Goal: Task Accomplishment & Management: Use online tool/utility

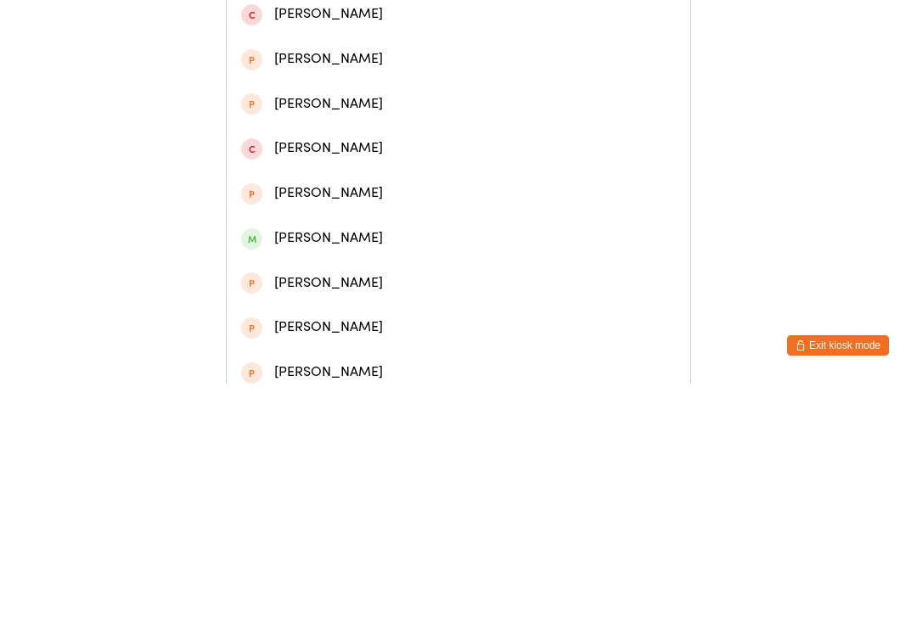
type input "[PERSON_NAME]"
click at [313, 87] on div "[PERSON_NAME]" at bounding box center [458, 79] width 435 height 23
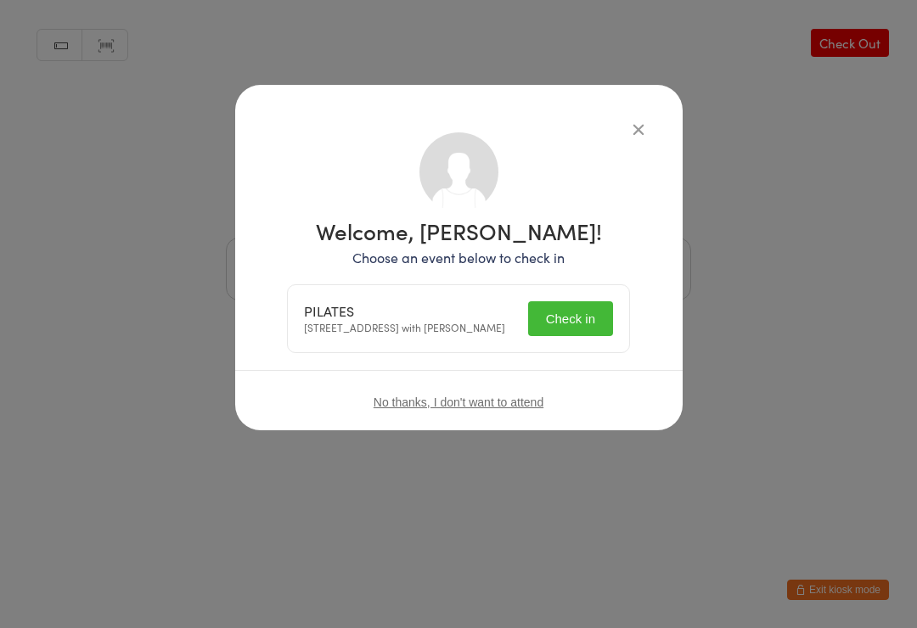
click at [562, 321] on button "Check in" at bounding box center [570, 318] width 85 height 35
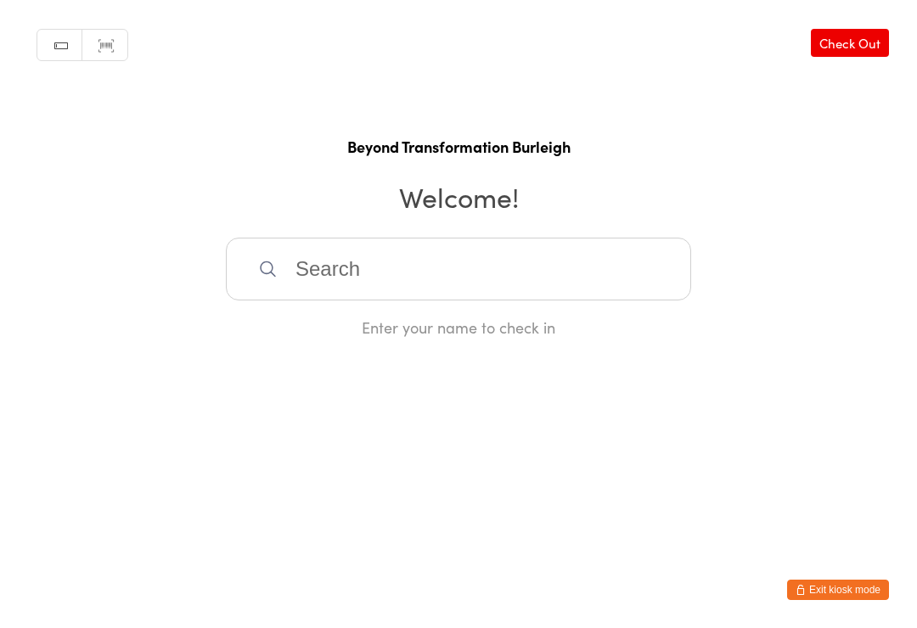
click at [532, 301] on input "search" at bounding box center [458, 269] width 465 height 63
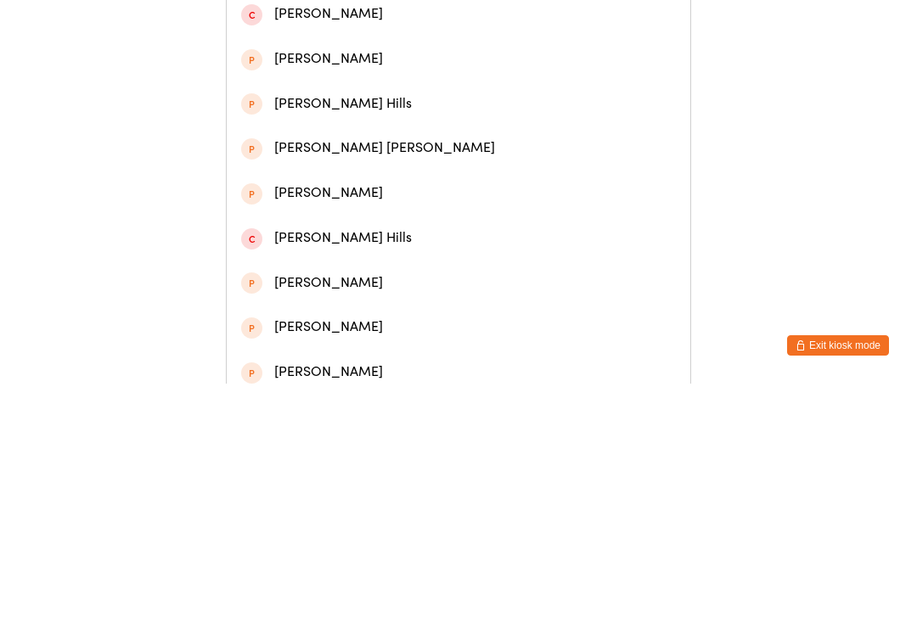
type input "[PERSON_NAME]"
click at [355, 91] on div "[PERSON_NAME]" at bounding box center [458, 79] width 435 height 23
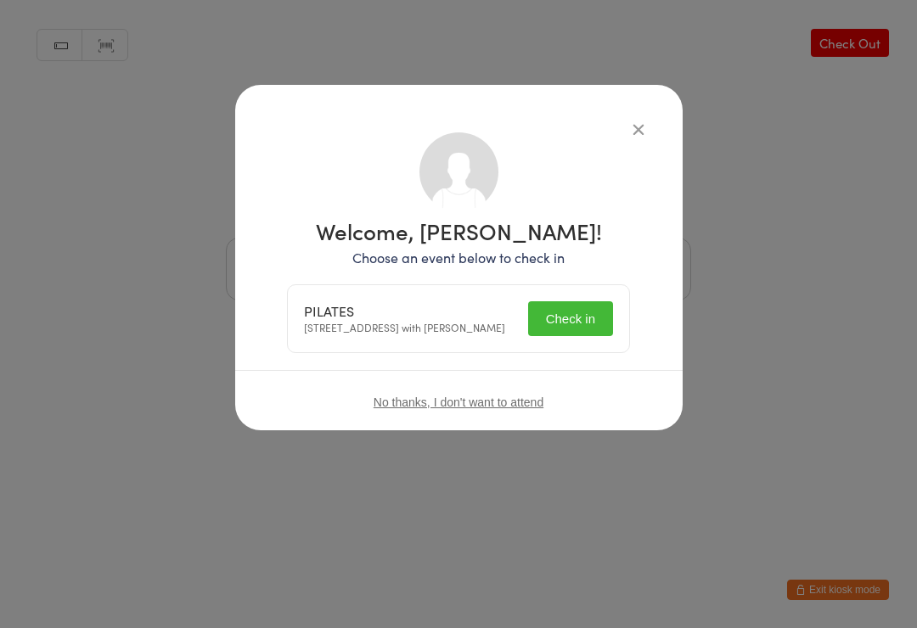
click at [576, 328] on button "Check in" at bounding box center [570, 318] width 85 height 35
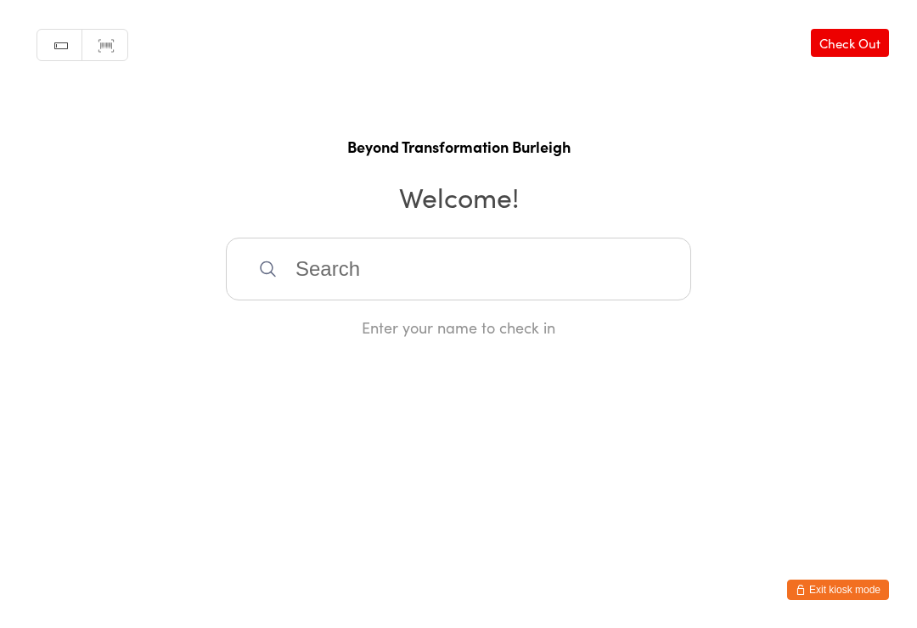
click at [378, 269] on input "search" at bounding box center [458, 269] width 465 height 63
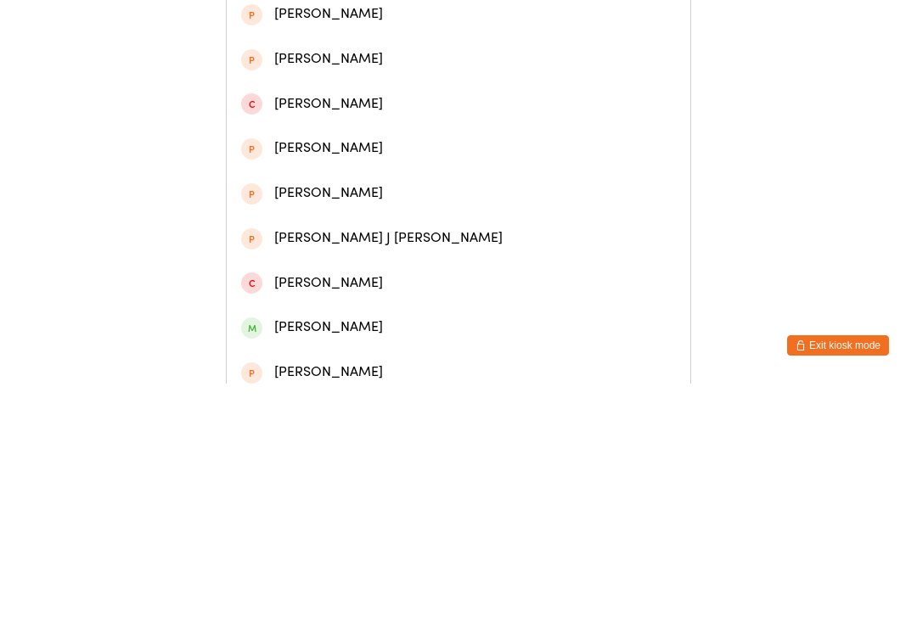
type input "[PERSON_NAME]"
click at [312, 91] on div "[PERSON_NAME]" at bounding box center [458, 79] width 435 height 23
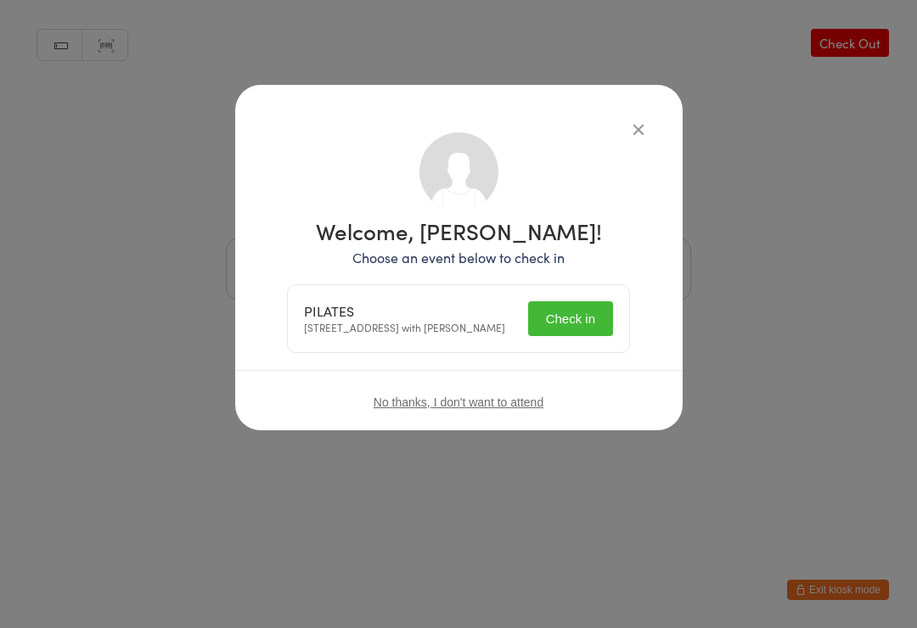
click at [562, 320] on button "Check in" at bounding box center [570, 318] width 85 height 35
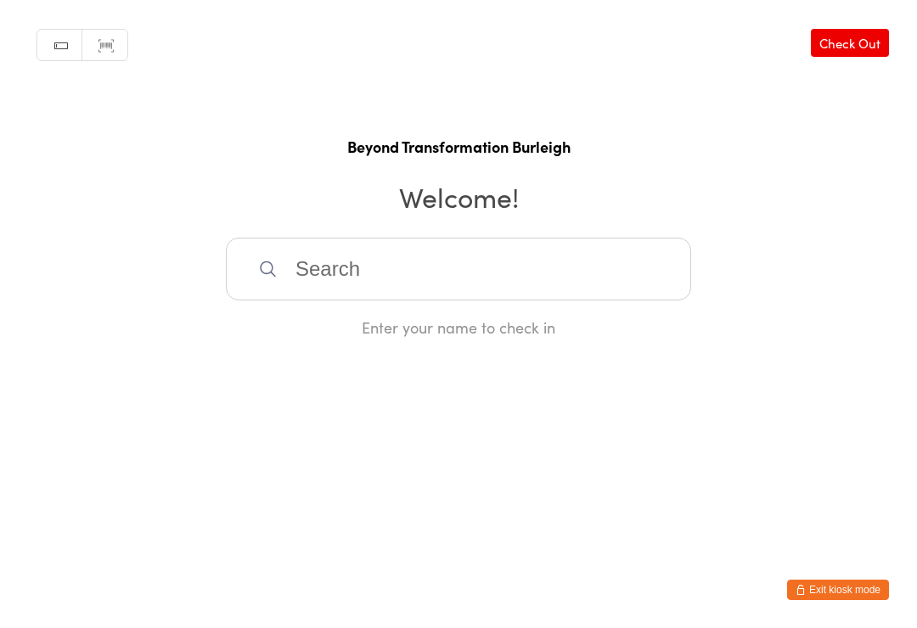
click at [352, 276] on input "search" at bounding box center [458, 269] width 465 height 63
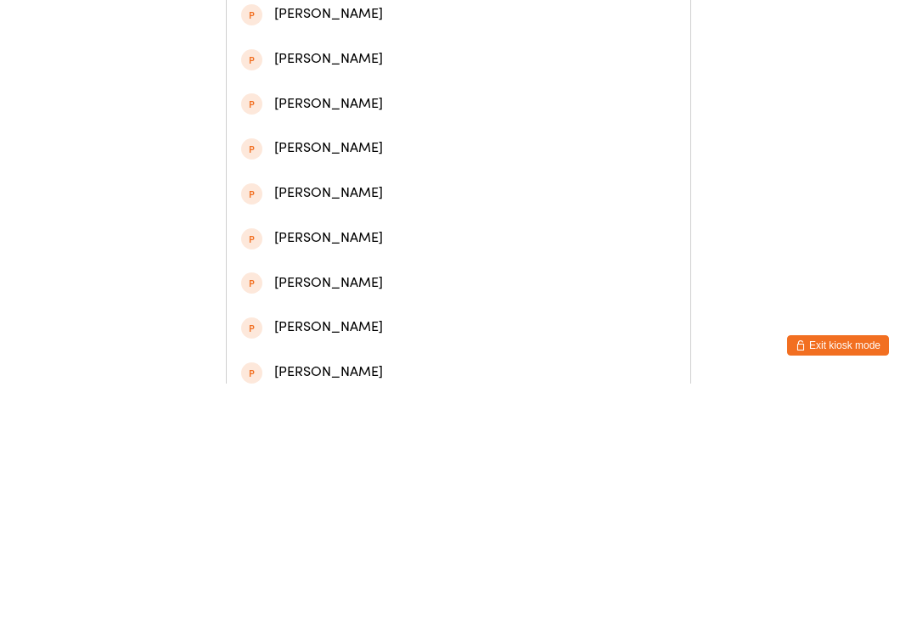
type input "[PERSON_NAME]"
click at [402, 81] on div "[PERSON_NAME]" at bounding box center [458, 79] width 435 height 23
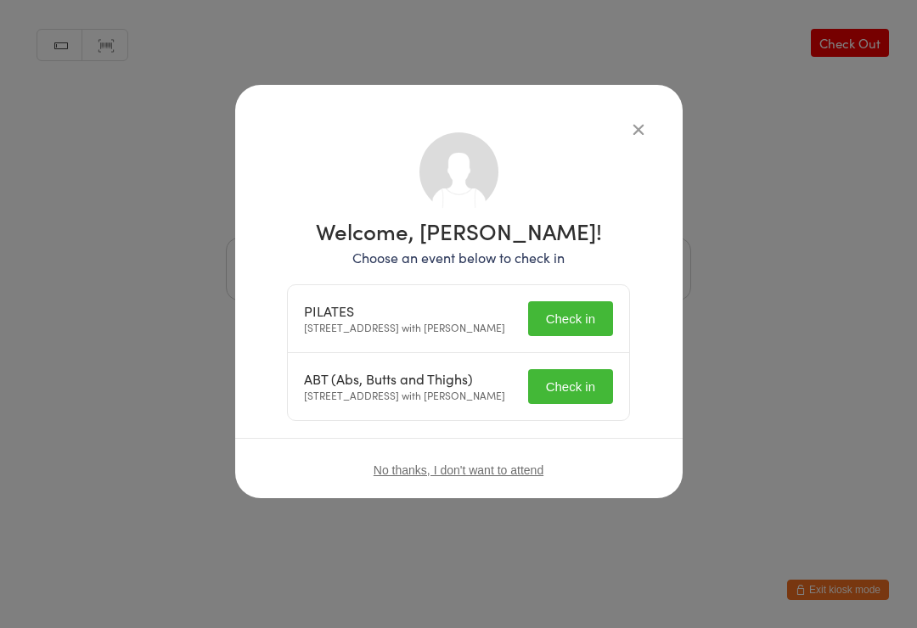
click at [572, 323] on button "Check in" at bounding box center [570, 318] width 85 height 35
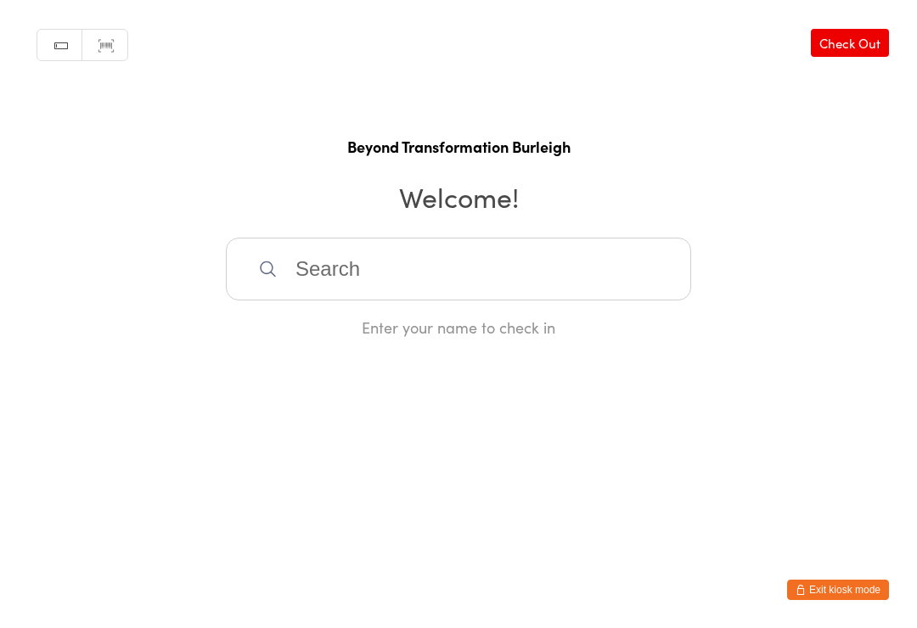
click at [291, 281] on input "search" at bounding box center [458, 269] width 465 height 63
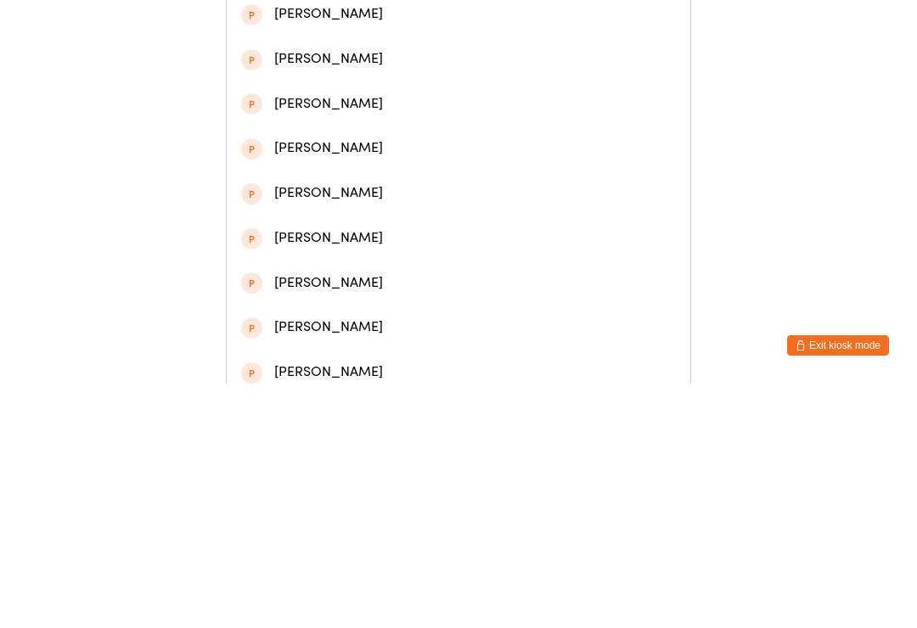
type input "[PERSON_NAME]"
click at [447, 89] on div "[PERSON_NAME]" at bounding box center [458, 79] width 435 height 23
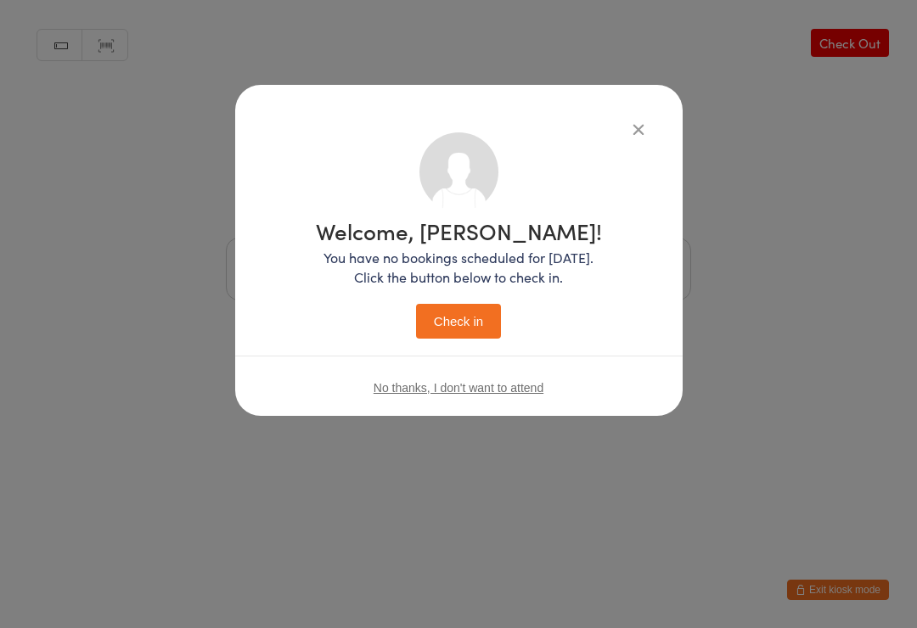
click at [456, 334] on button "Check in" at bounding box center [458, 321] width 85 height 35
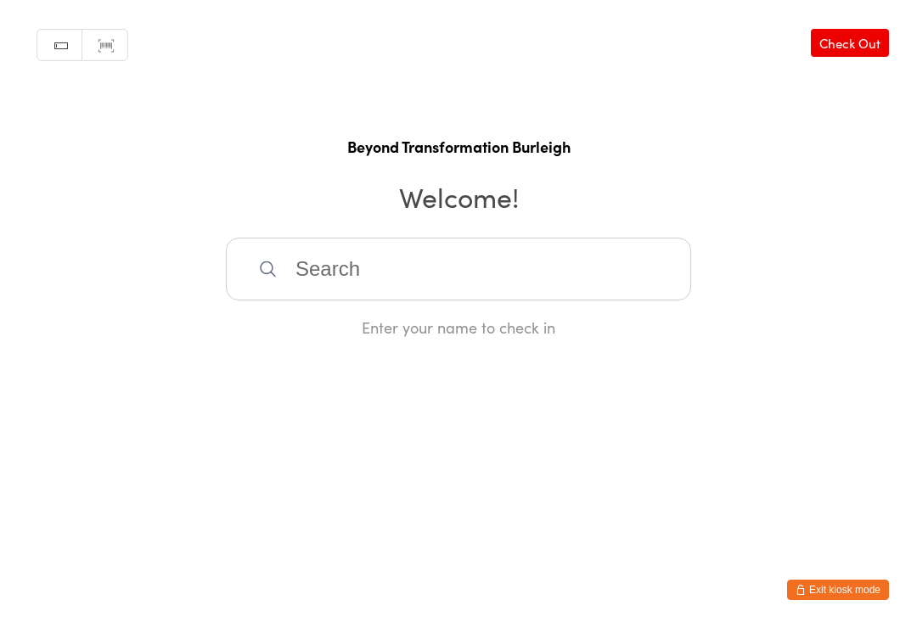
click at [385, 268] on input "search" at bounding box center [458, 269] width 465 height 63
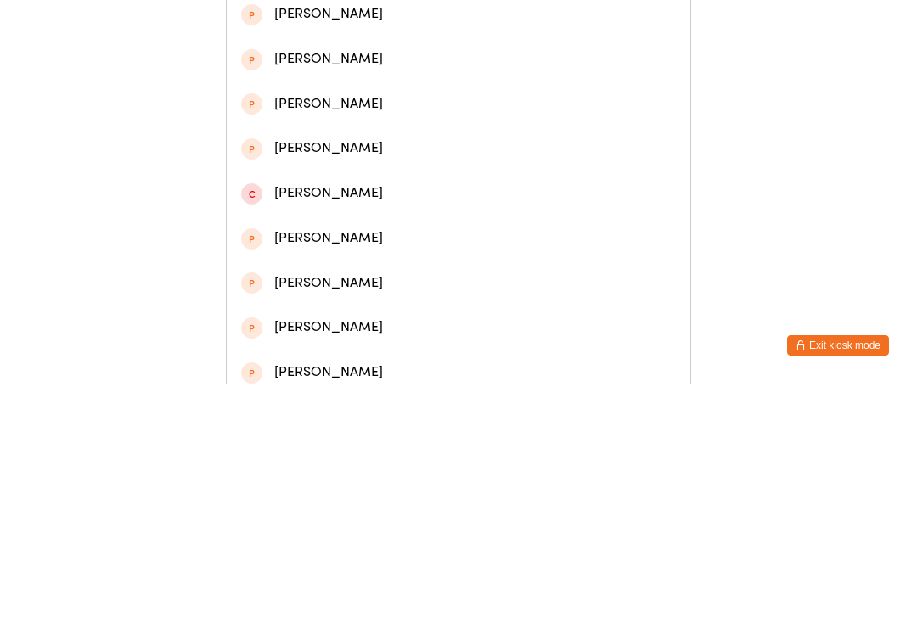
type input "[PERSON_NAME]"
click at [428, 85] on div "[PERSON_NAME]" at bounding box center [458, 79] width 435 height 23
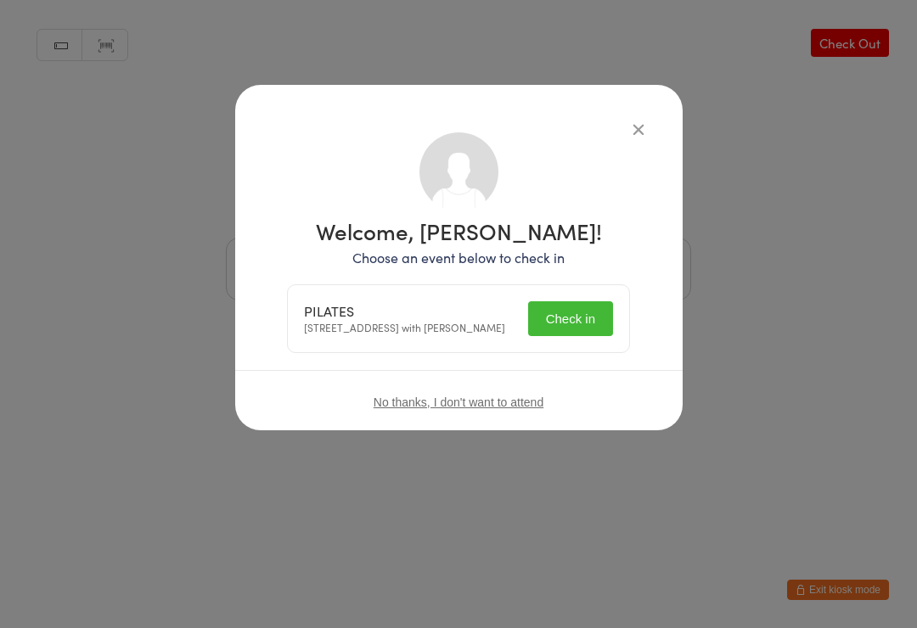
click at [584, 324] on button "Check in" at bounding box center [570, 318] width 85 height 35
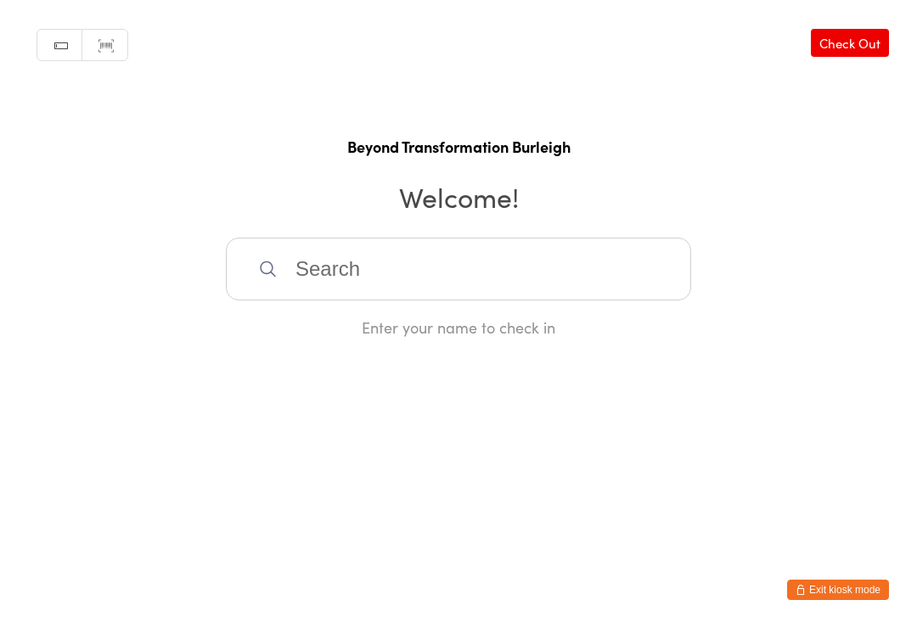
click at [463, 295] on input "search" at bounding box center [458, 269] width 465 height 63
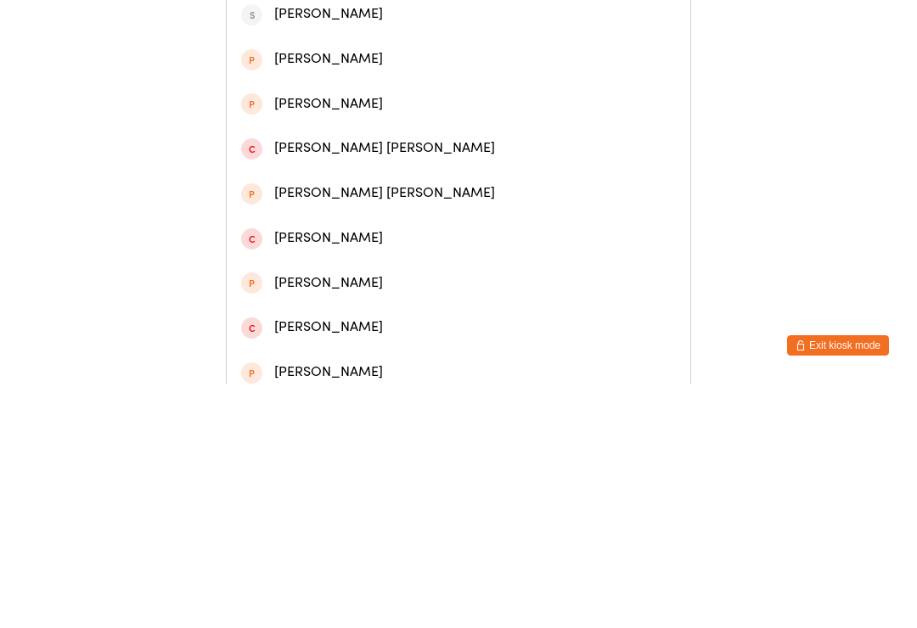
type input "Milne"
click at [351, 225] on div "[PERSON_NAME]" at bounding box center [458, 213] width 435 height 23
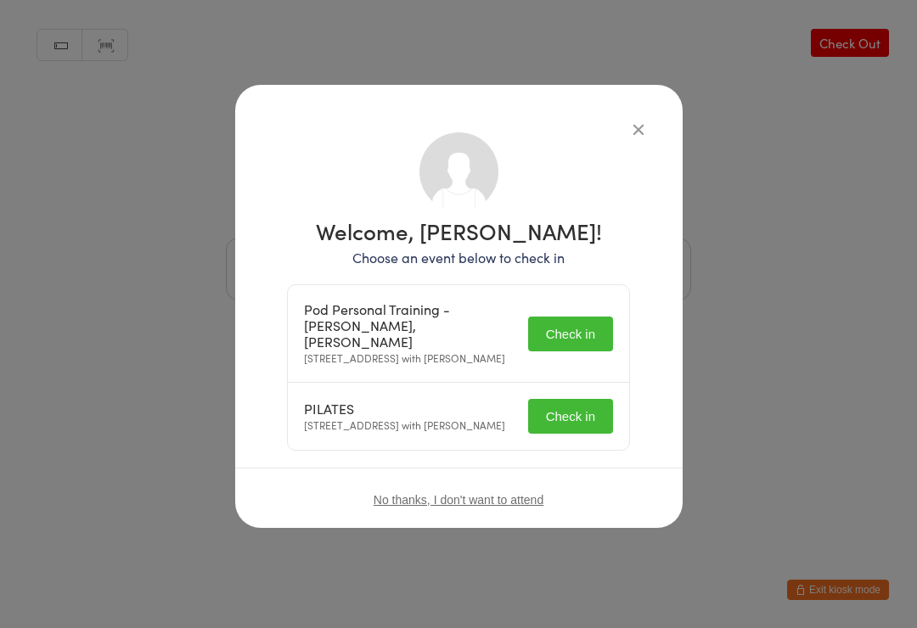
click at [576, 310] on div "Pod Personal Training - [PERSON_NAME], [PERSON_NAME] [STREET_ADDRESS] with [PER…" at bounding box center [458, 334] width 341 height 98
click at [569, 332] on button "Check in" at bounding box center [570, 334] width 85 height 35
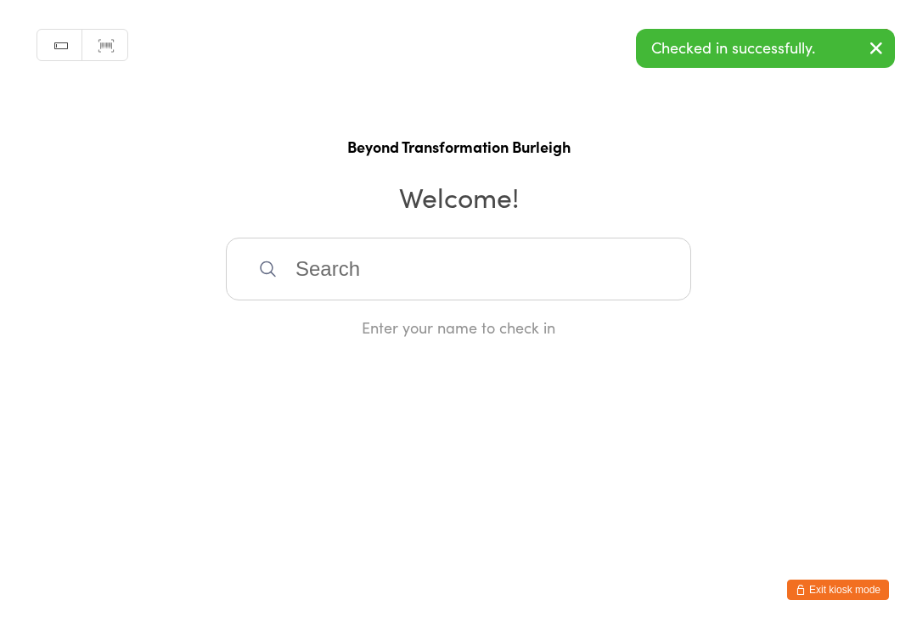
click at [559, 427] on html "You have now entered Kiosk Mode. Members will be able to check themselves in us…" at bounding box center [458, 314] width 917 height 628
click at [387, 279] on input "search" at bounding box center [458, 269] width 465 height 63
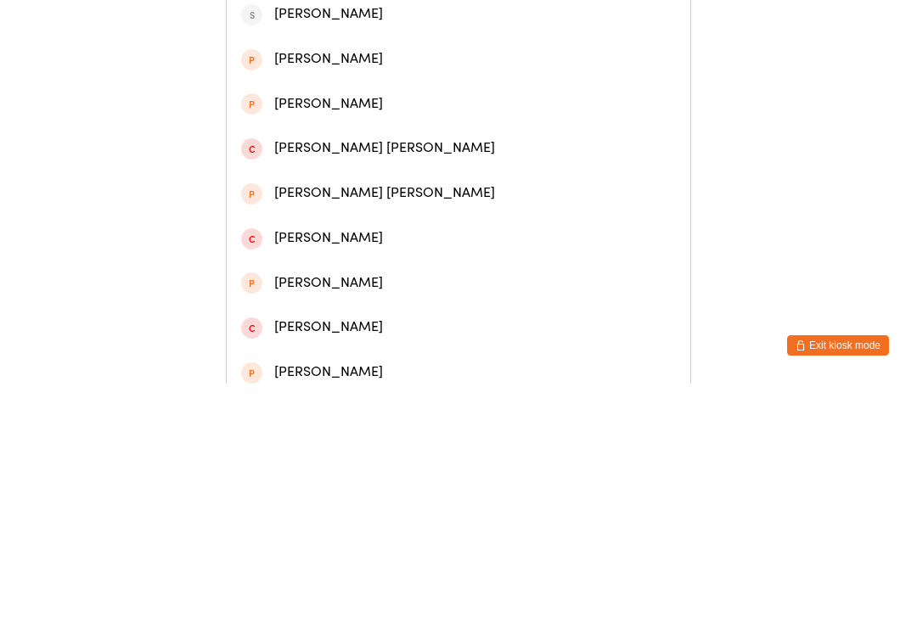
type input "Milne"
click at [347, 236] on div "[PERSON_NAME]" at bounding box center [459, 213] width 464 height 45
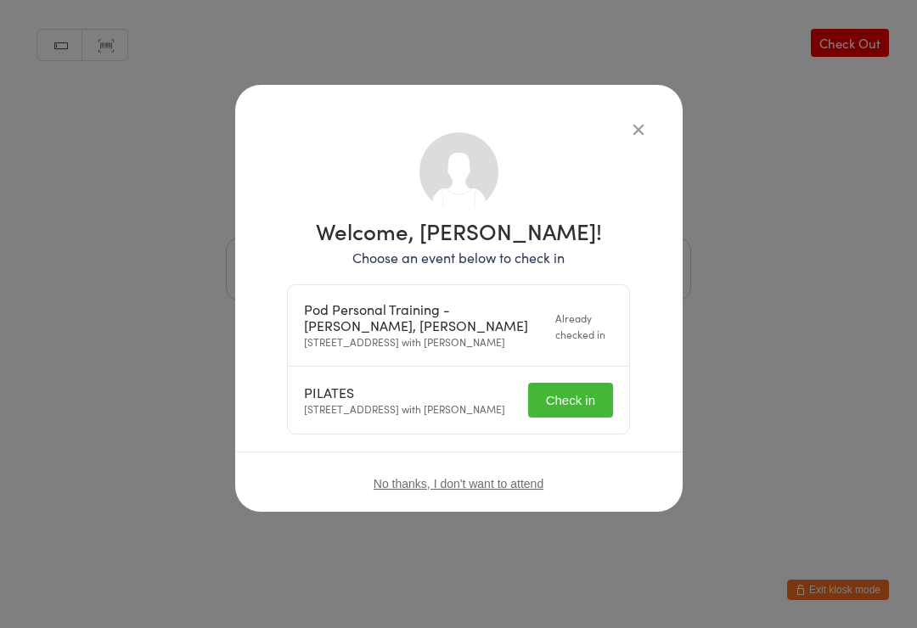
click at [556, 418] on button "Check in" at bounding box center [570, 400] width 85 height 35
